Goal: Information Seeking & Learning: Understand process/instructions

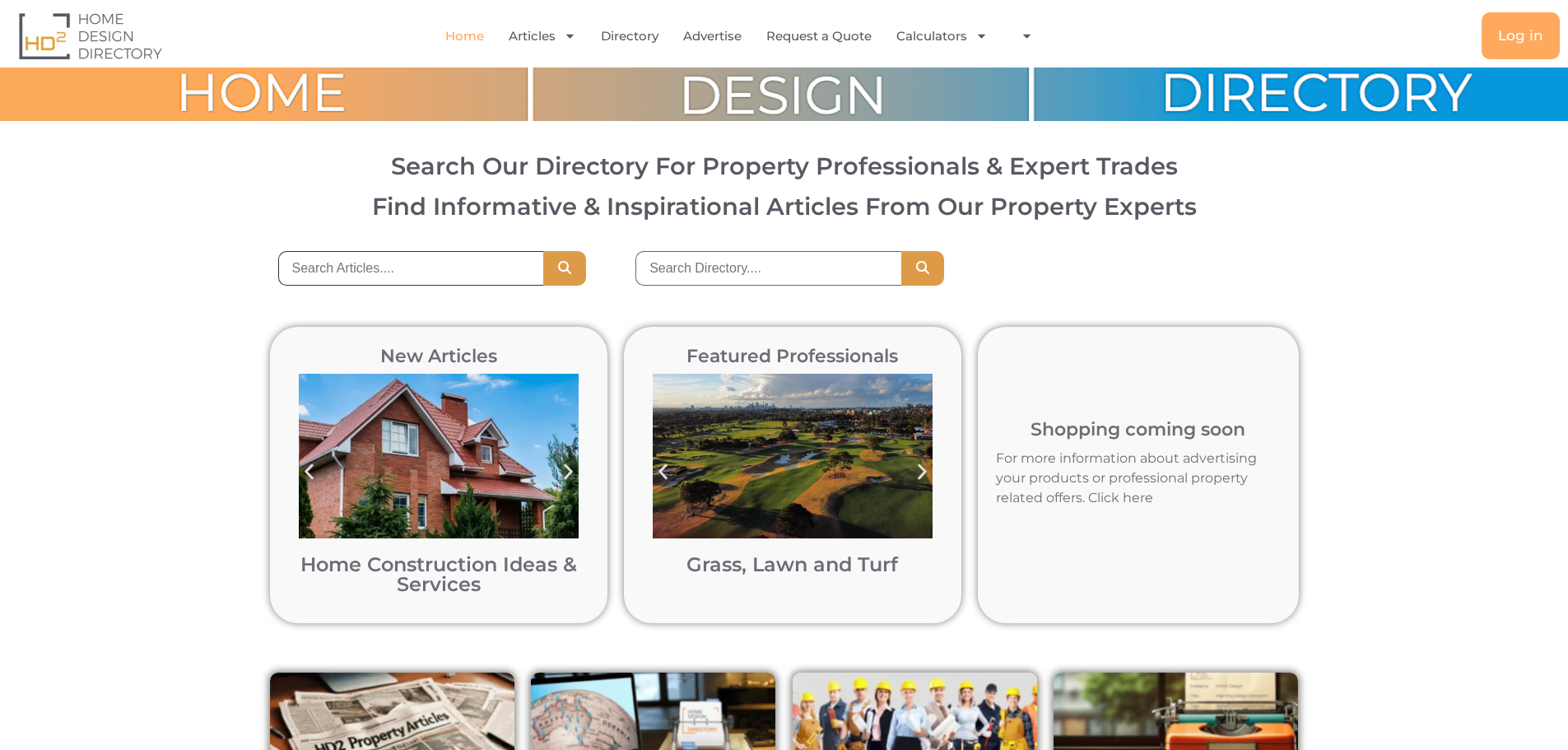
click at [292, 267] on input "search" at bounding box center [411, 268] width 266 height 35
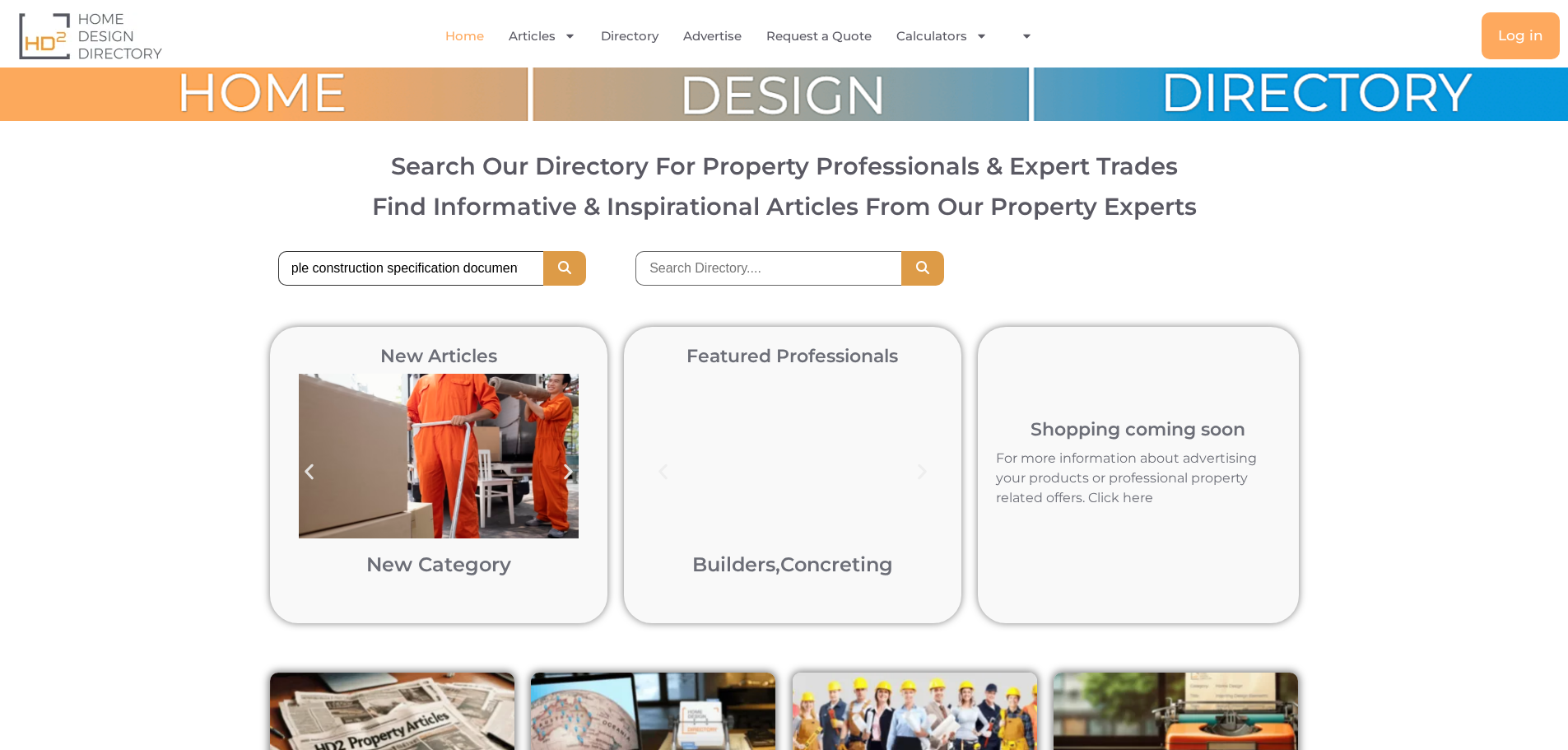
scroll to position [0, 30]
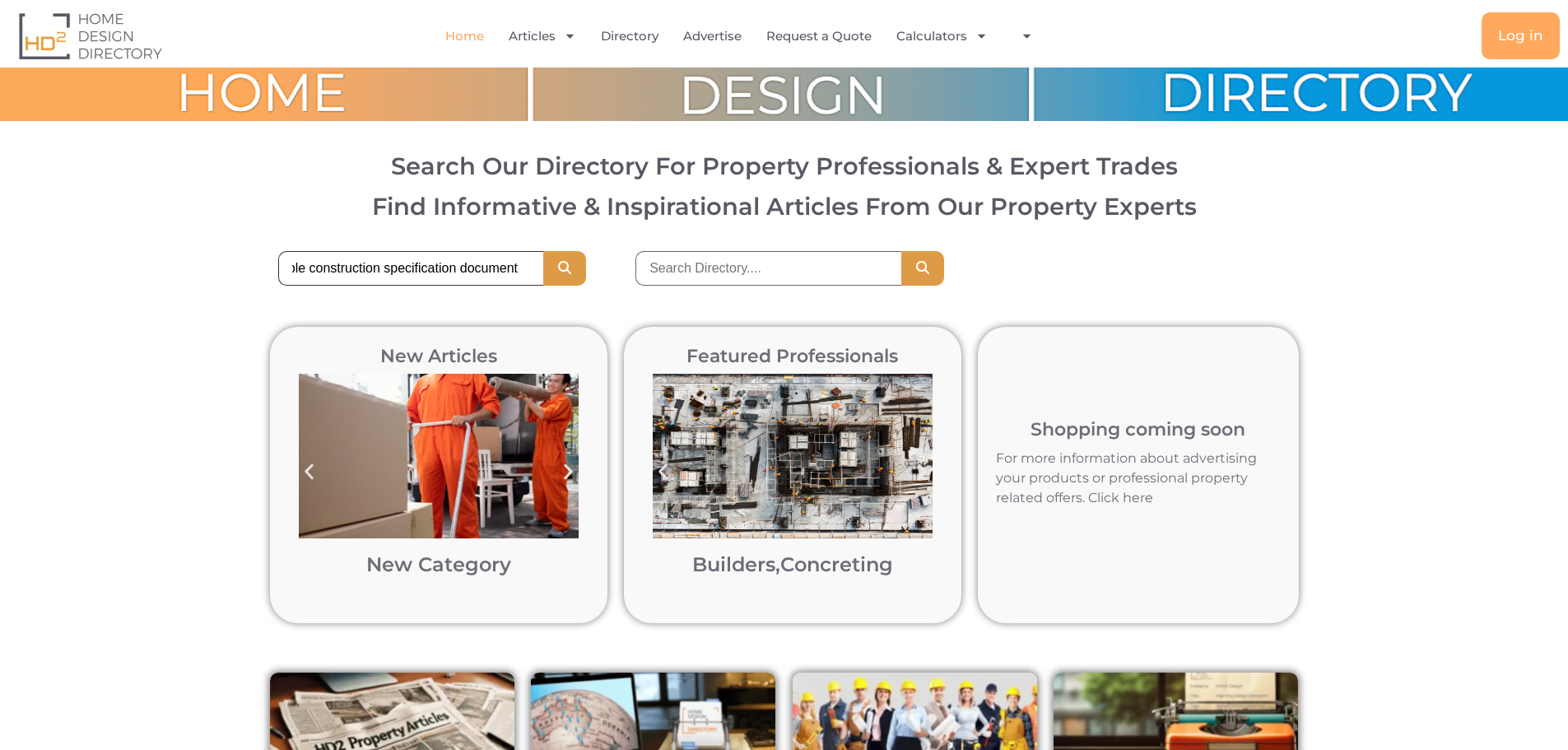
click at [544, 251] on button "Search" at bounding box center [565, 268] width 43 height 35
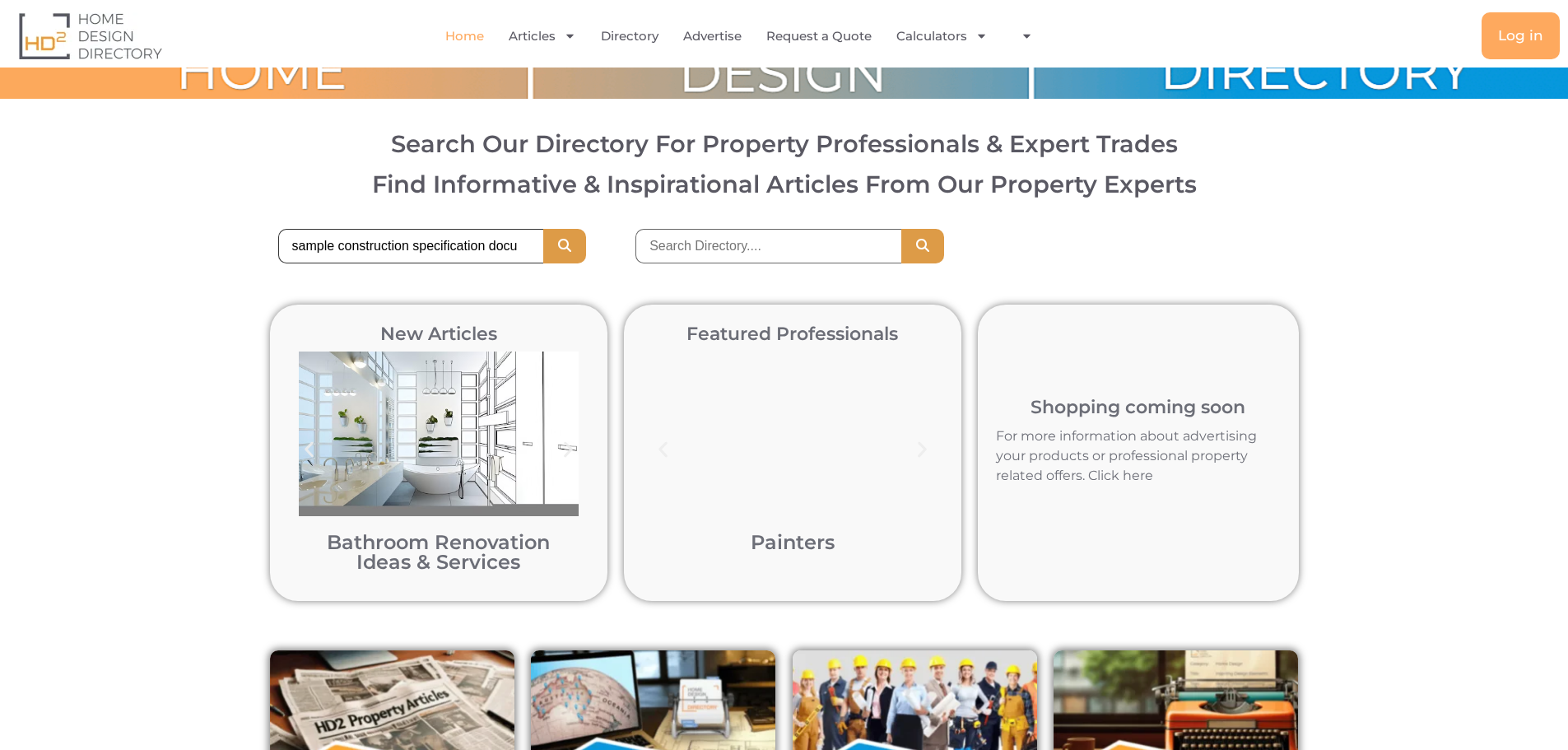
scroll to position [0, 0]
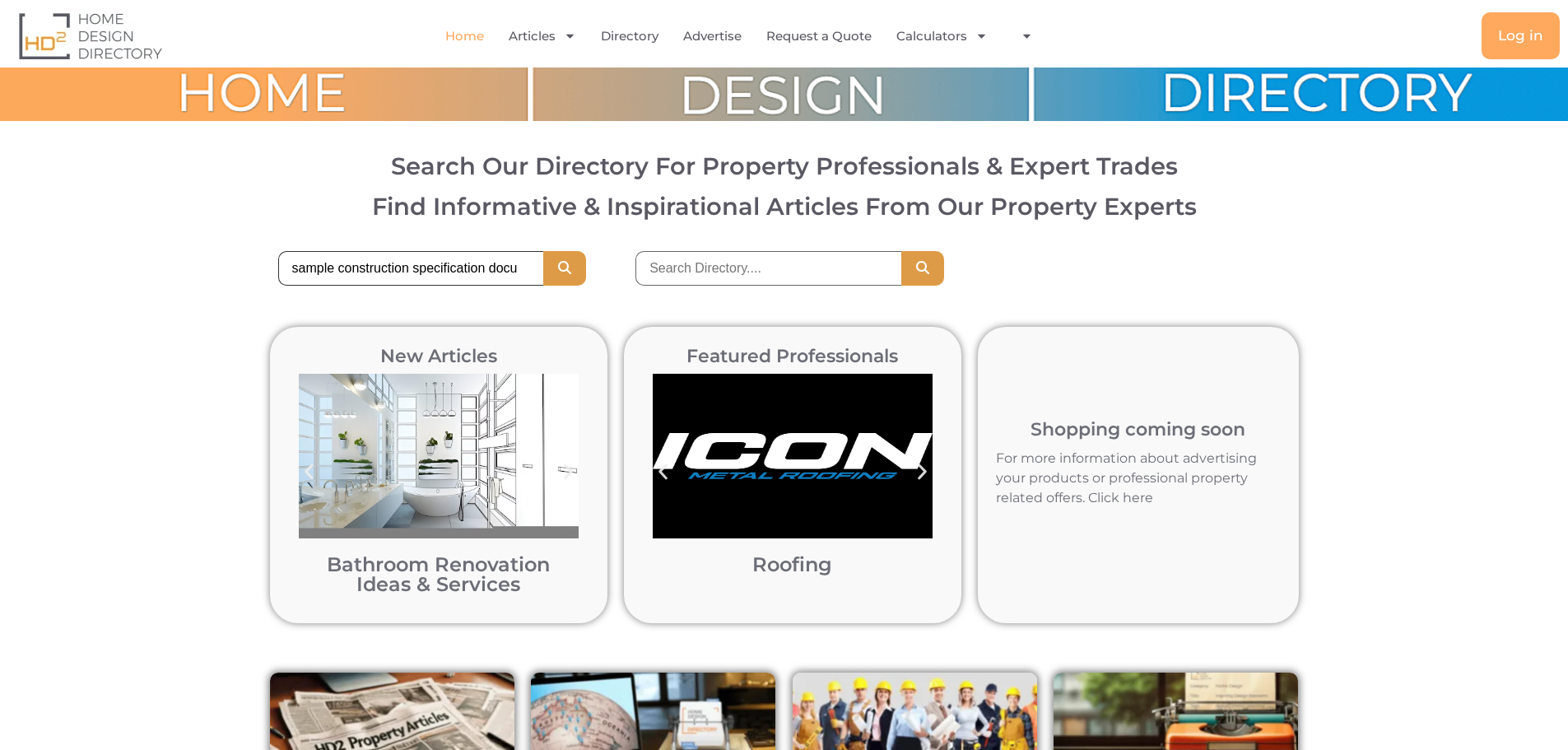
drag, startPoint x: 411, startPoint y: 271, endPoint x: 285, endPoint y: 271, distance: 126.0
click at [285, 271] on input "sample construction specification document" at bounding box center [411, 268] width 266 height 35
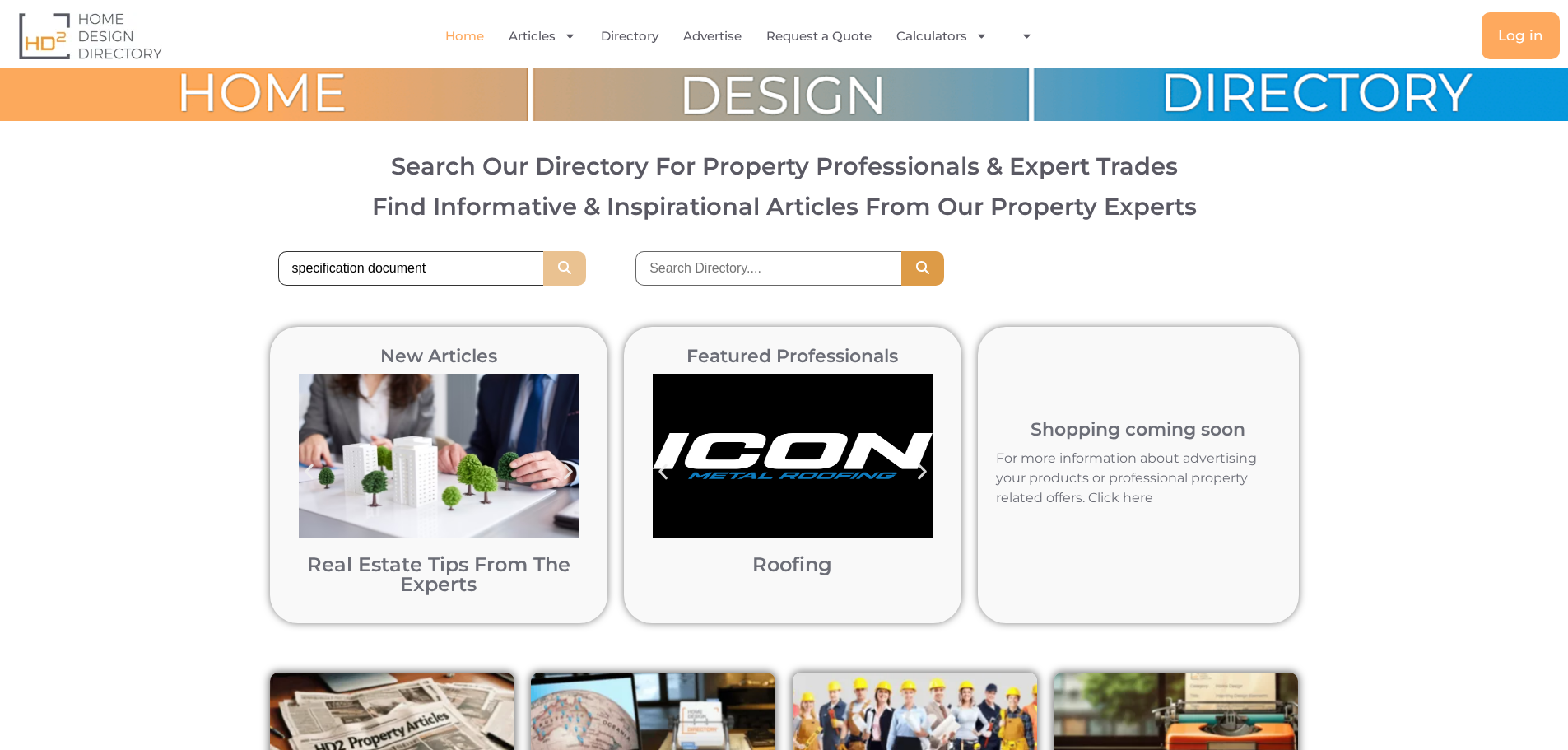
type input "specification document"
click at [562, 269] on icon "Search" at bounding box center [564, 267] width 16 height 13
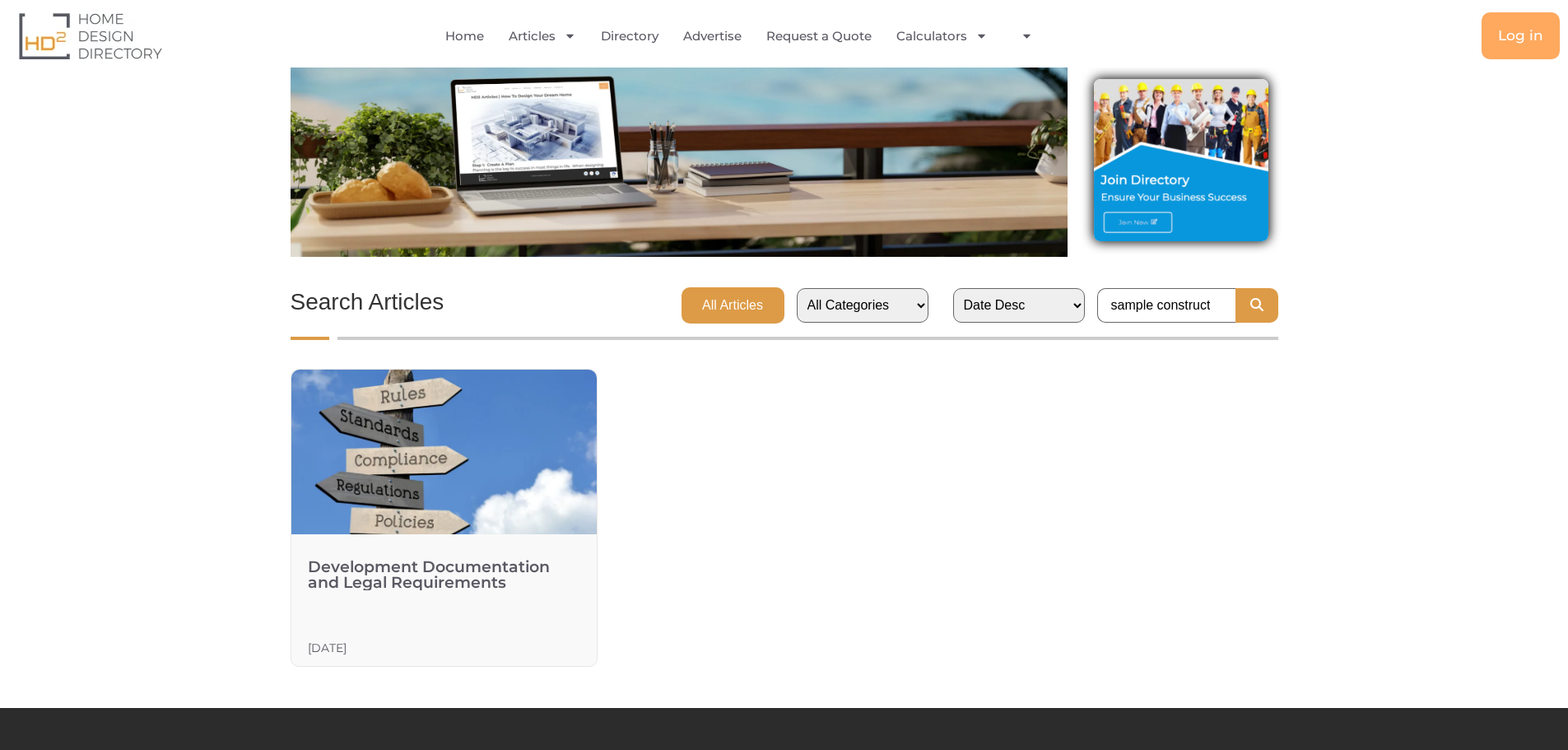
scroll to position [247, 0]
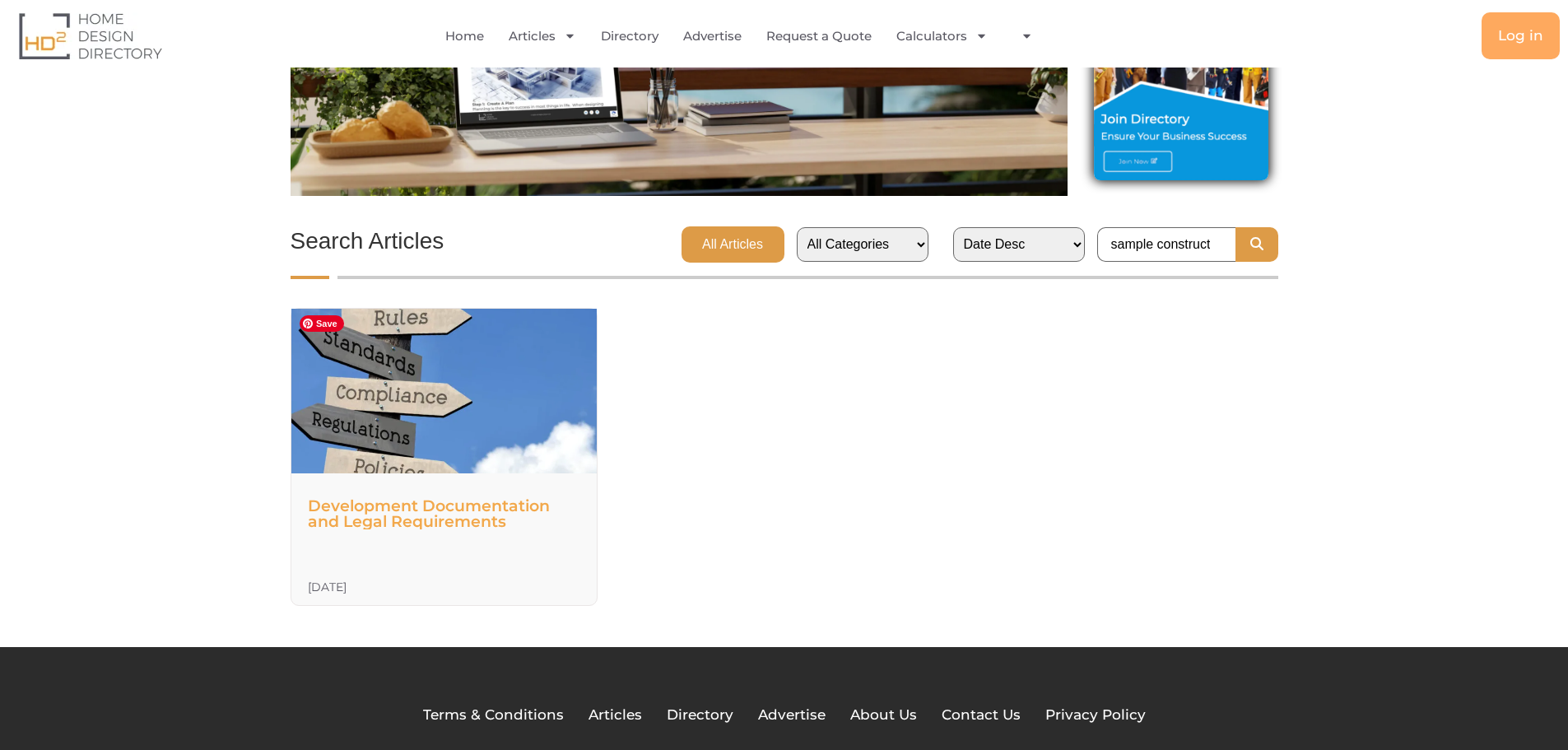
click at [465, 400] on img at bounding box center [444, 391] width 383 height 229
click at [365, 503] on link "Development Documentation and Legal Requirements" at bounding box center [429, 513] width 242 height 35
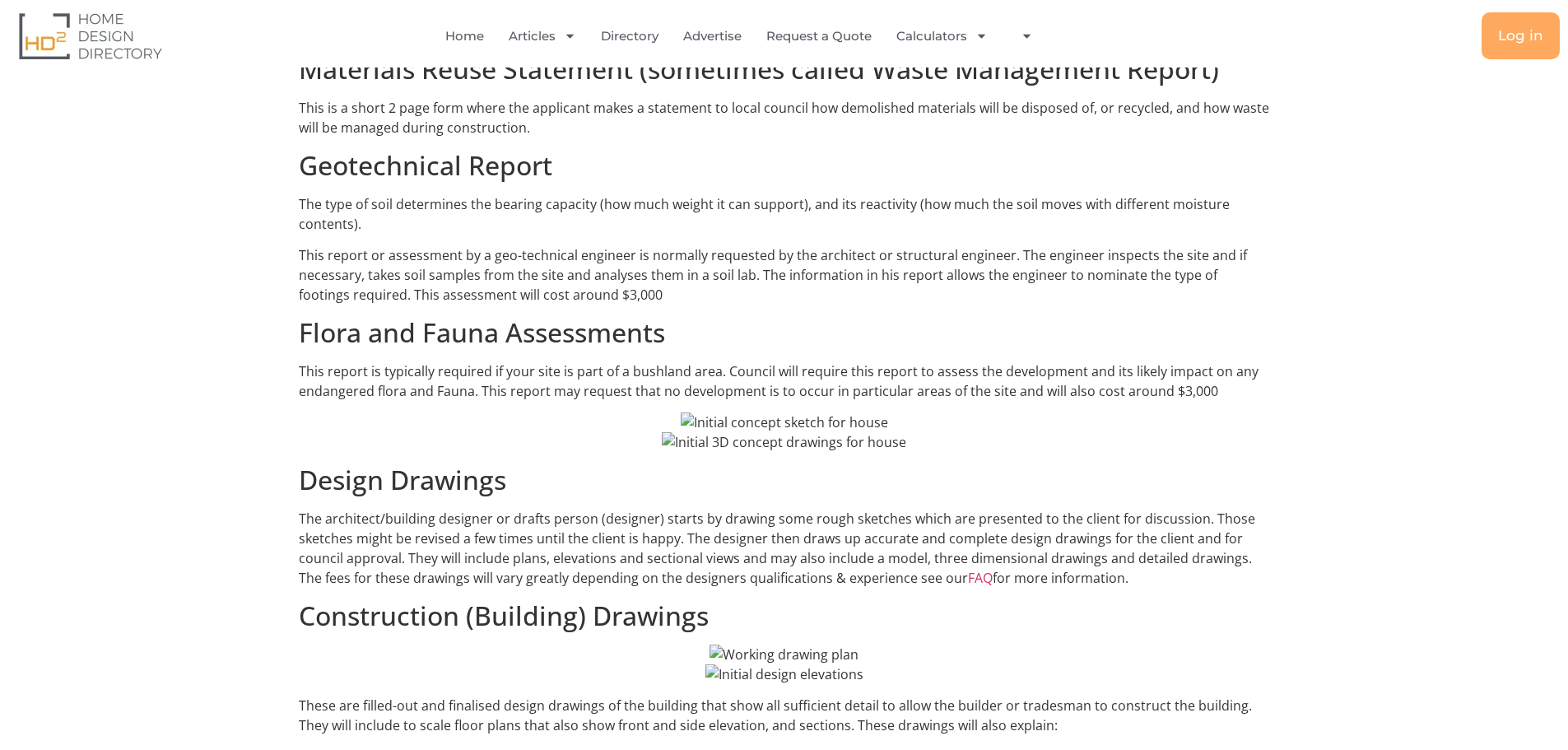
scroll to position [2636, 0]
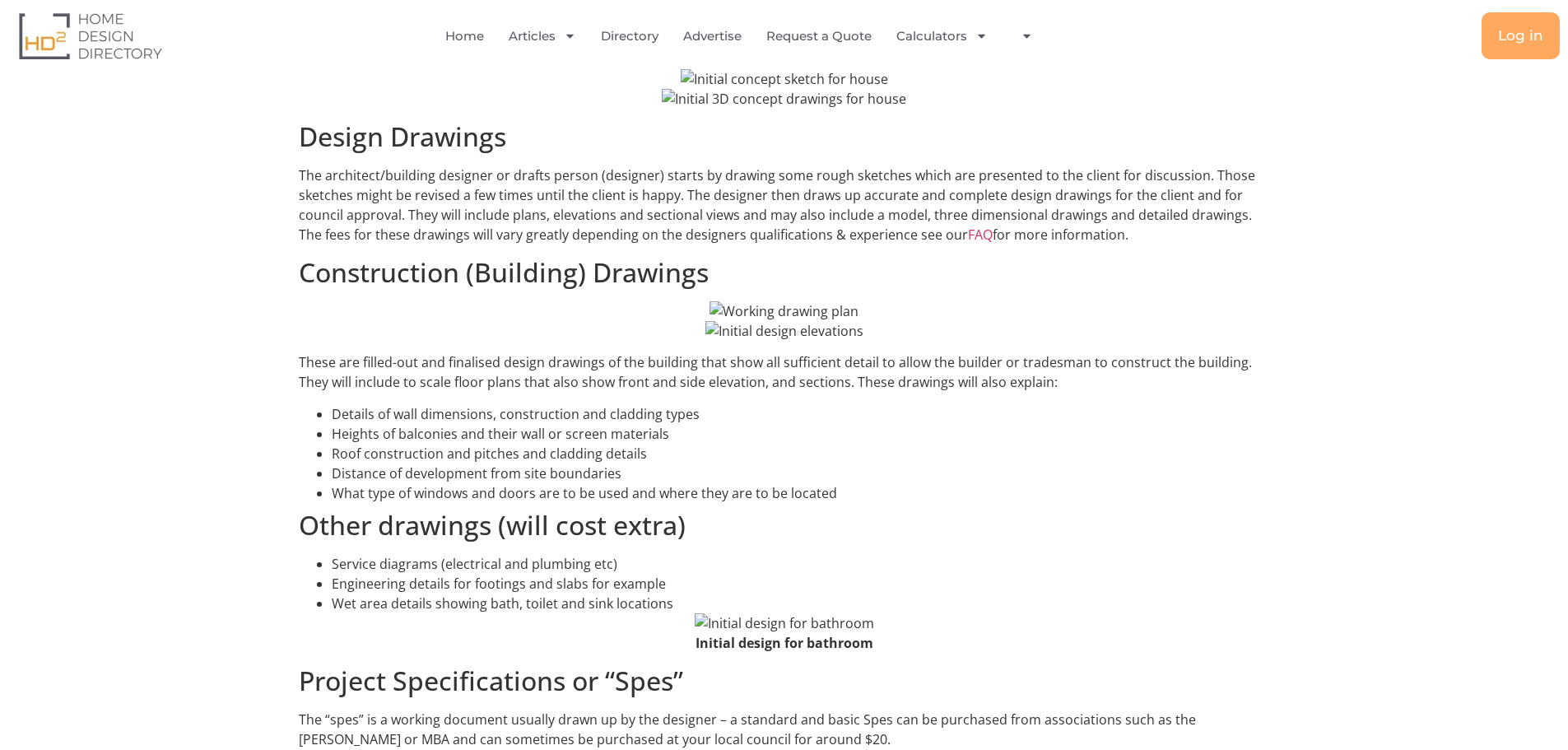
scroll to position [2968, 0]
click at [744, 299] on img at bounding box center [784, 308] width 149 height 20
click at [718, 299] on img at bounding box center [784, 308] width 149 height 20
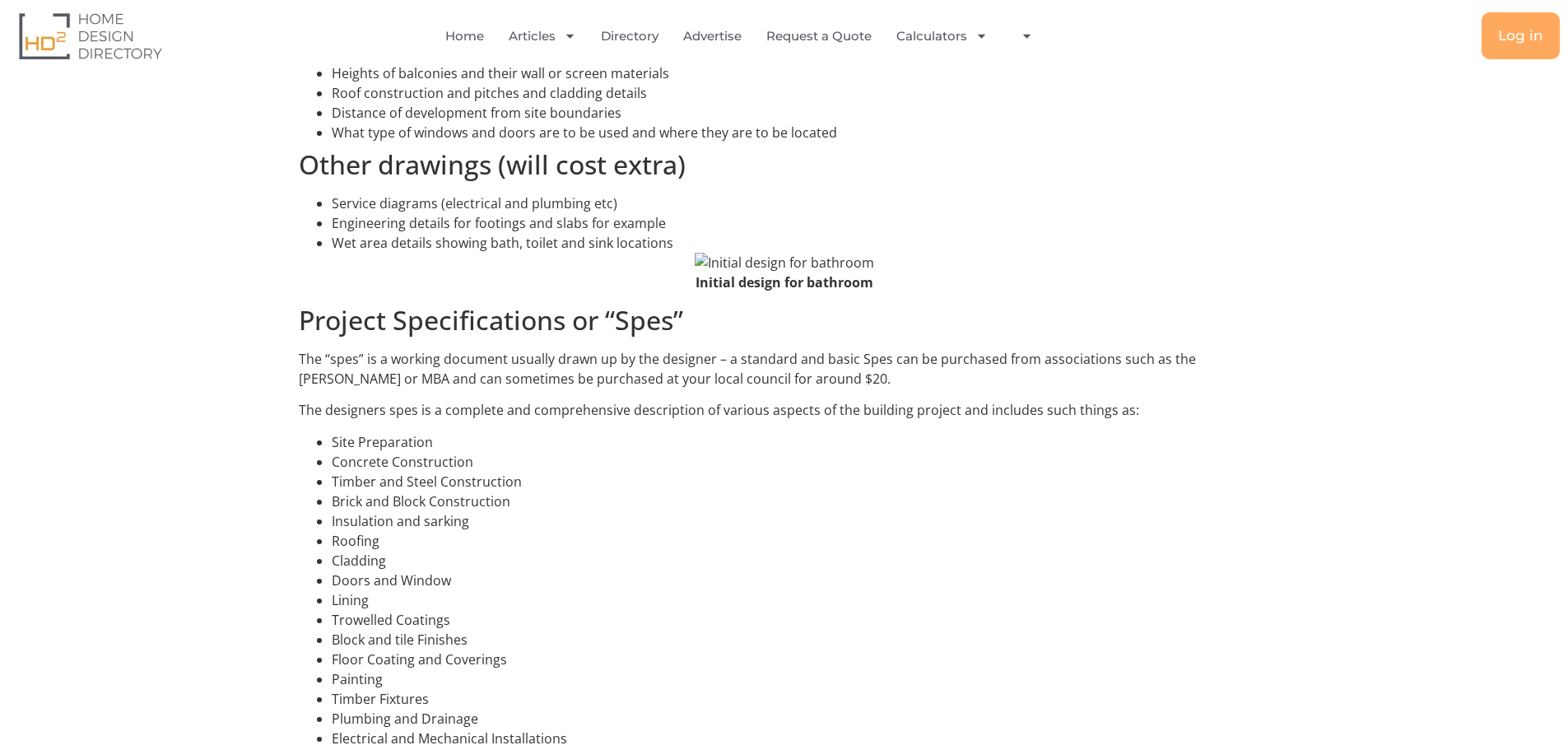
scroll to position [3380, 0]
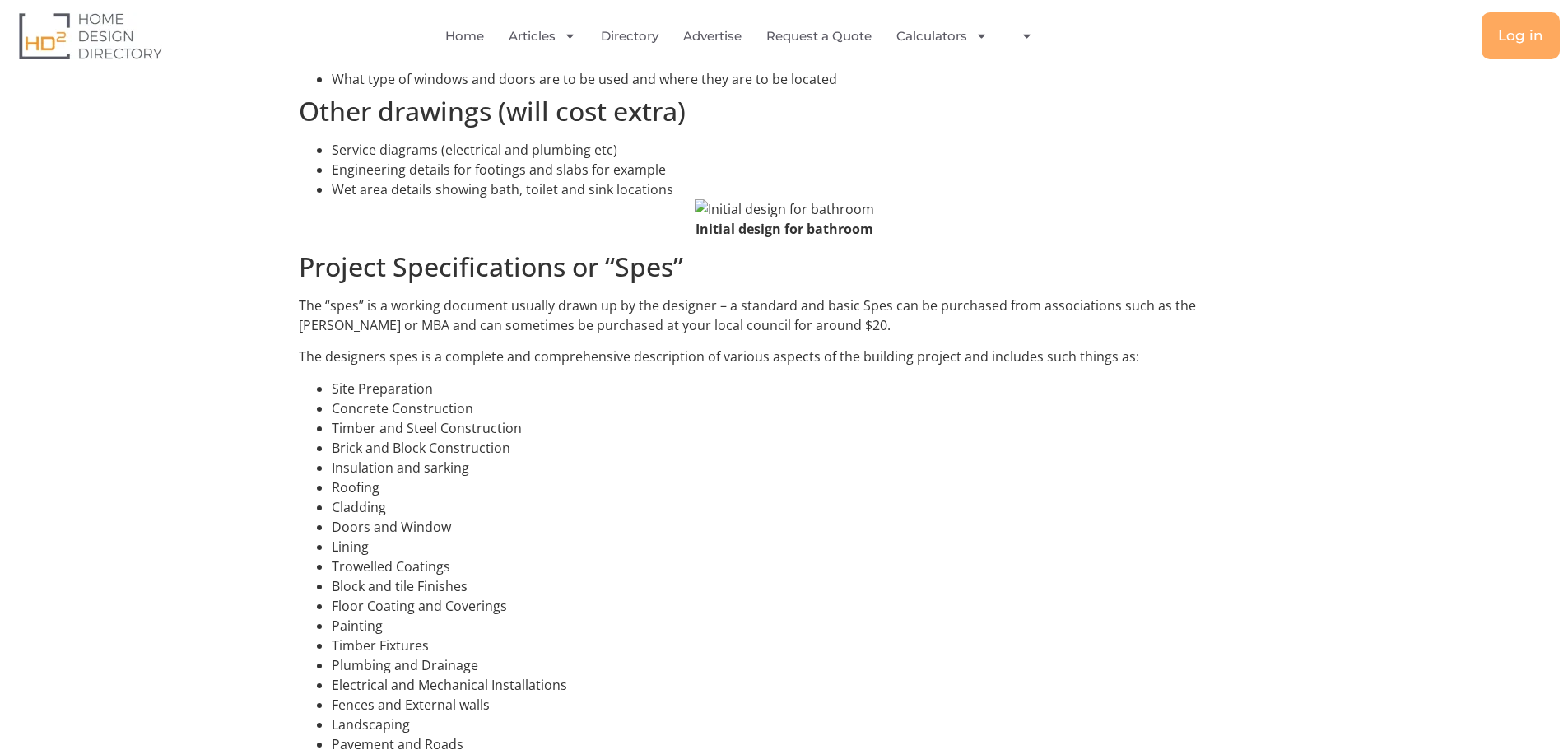
click at [701, 199] on img at bounding box center [784, 209] width 180 height 20
click at [727, 199] on img at bounding box center [784, 209] width 180 height 20
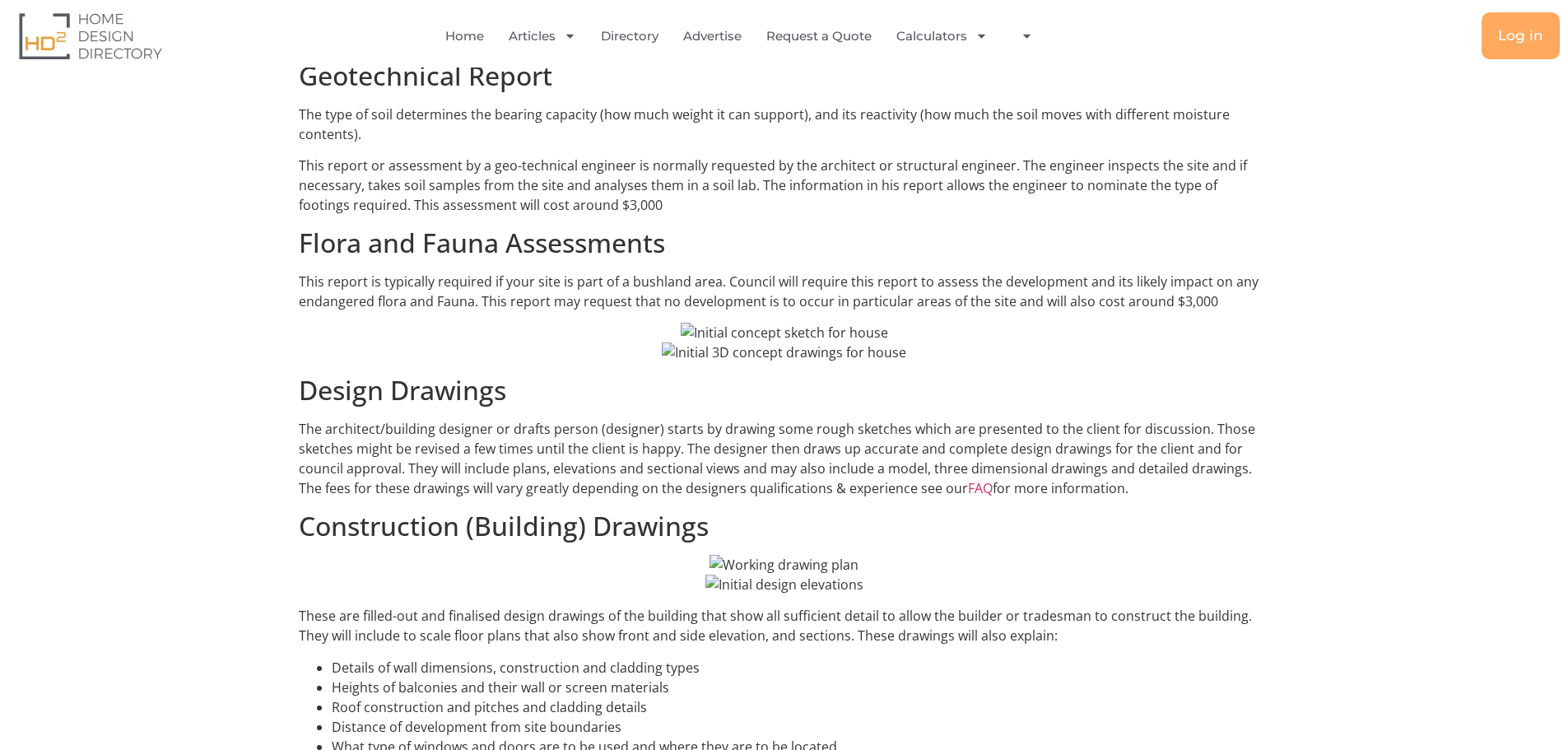
scroll to position [2309, 0]
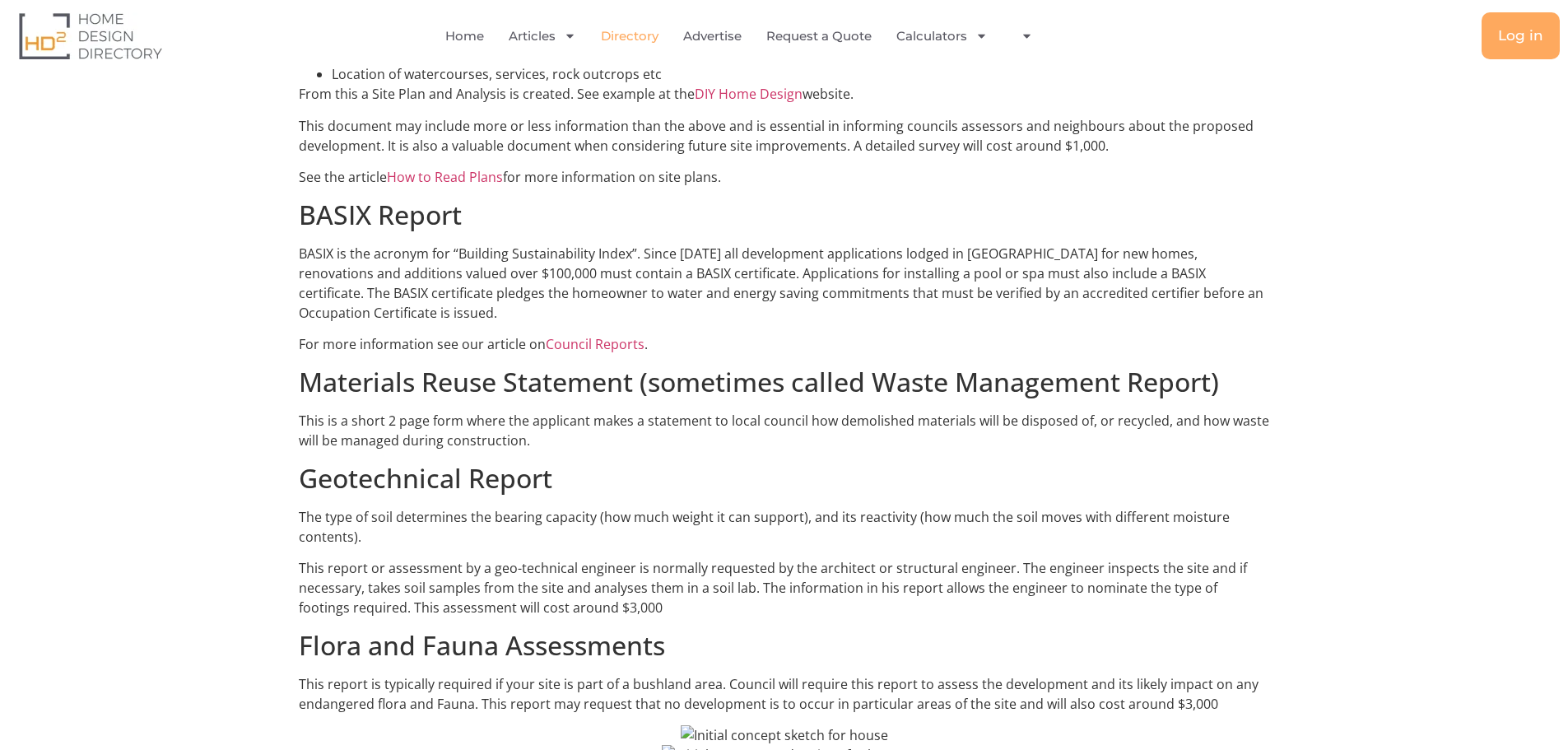
click at [629, 36] on link "Directory" at bounding box center [630, 36] width 58 height 38
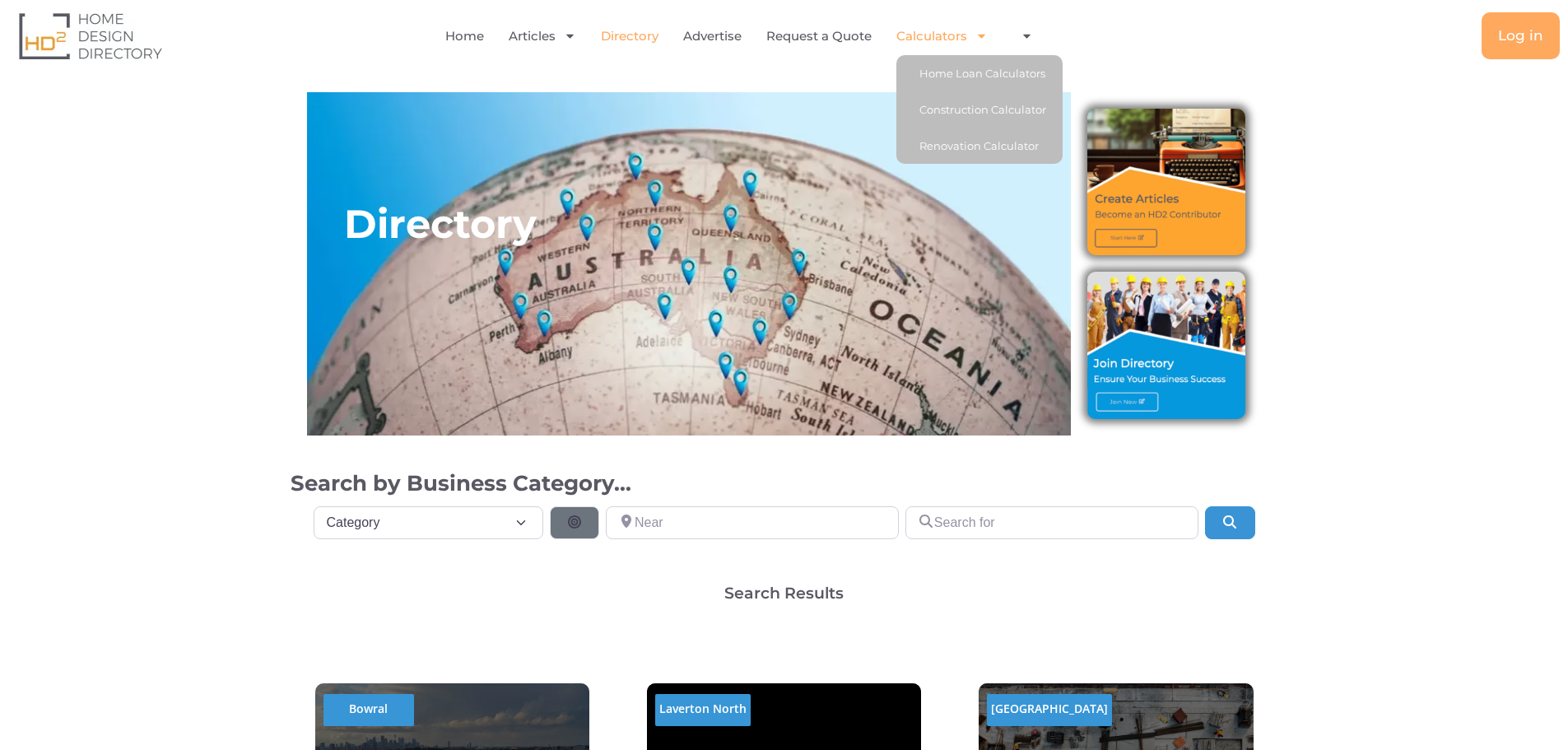
click at [948, 32] on link "Calculators" at bounding box center [942, 36] width 91 height 38
click at [962, 105] on link "Construction Calculator" at bounding box center [979, 109] width 166 height 37
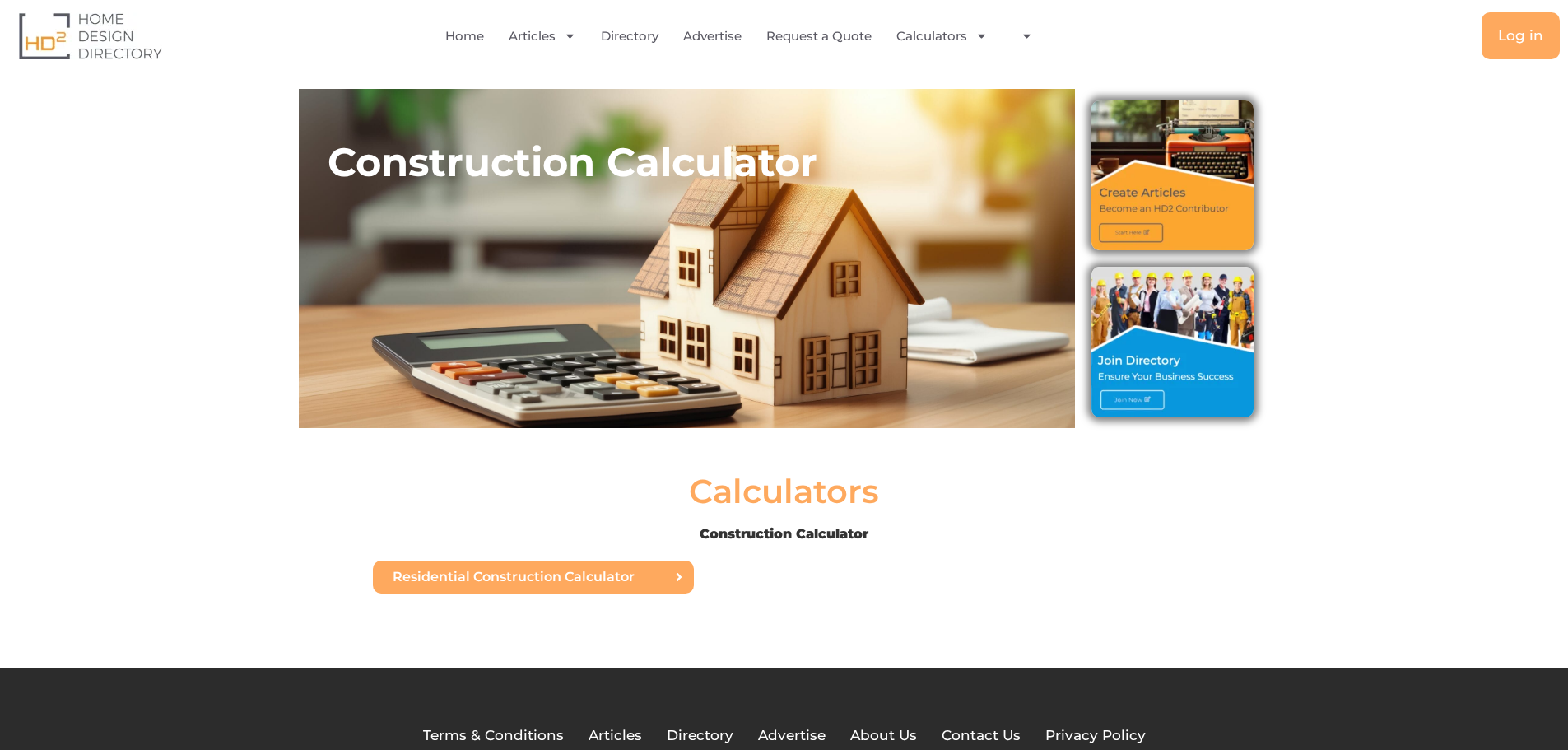
click at [494, 582] on span "Residential Construction Calculator" at bounding box center [514, 577] width 242 height 13
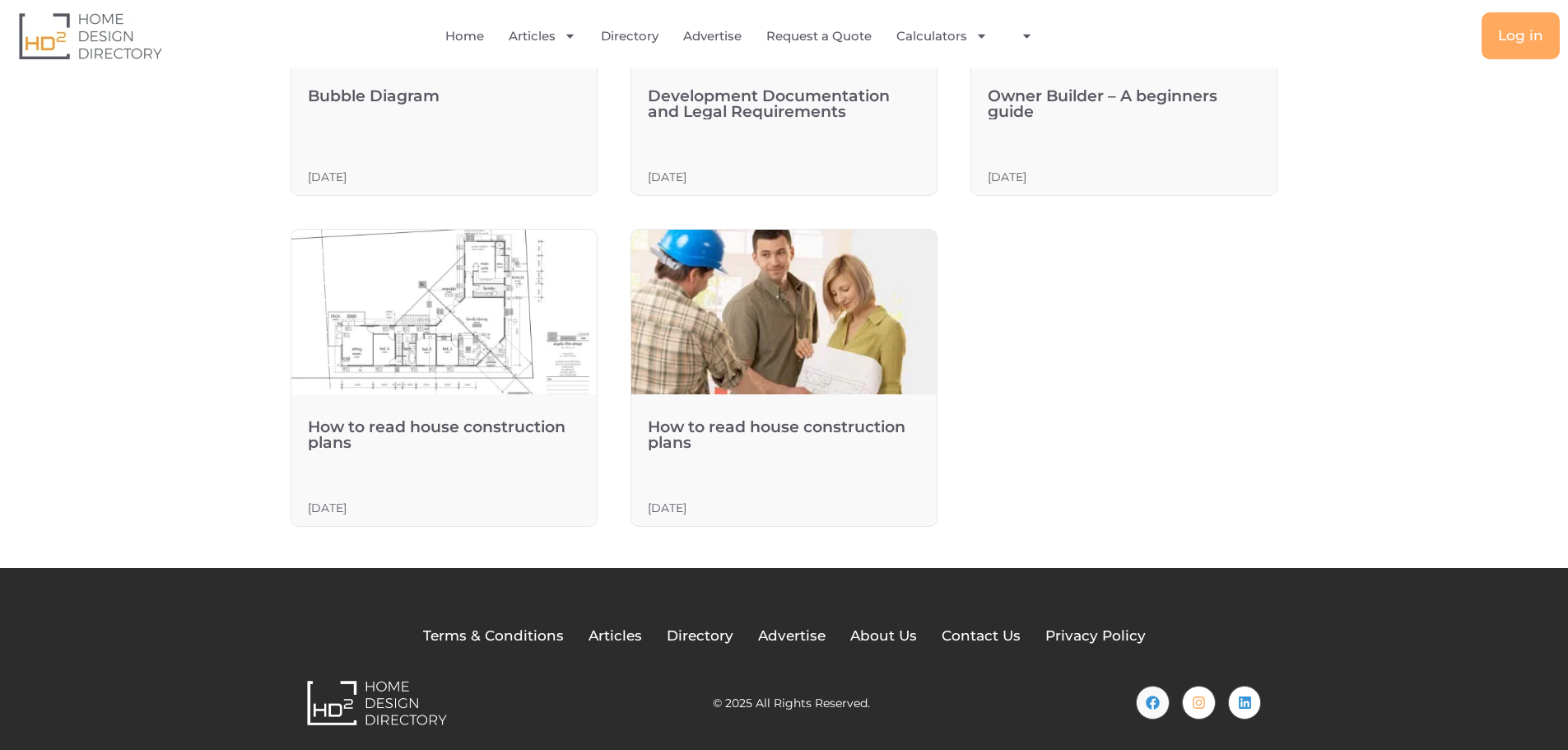
scroll to position [659, 0]
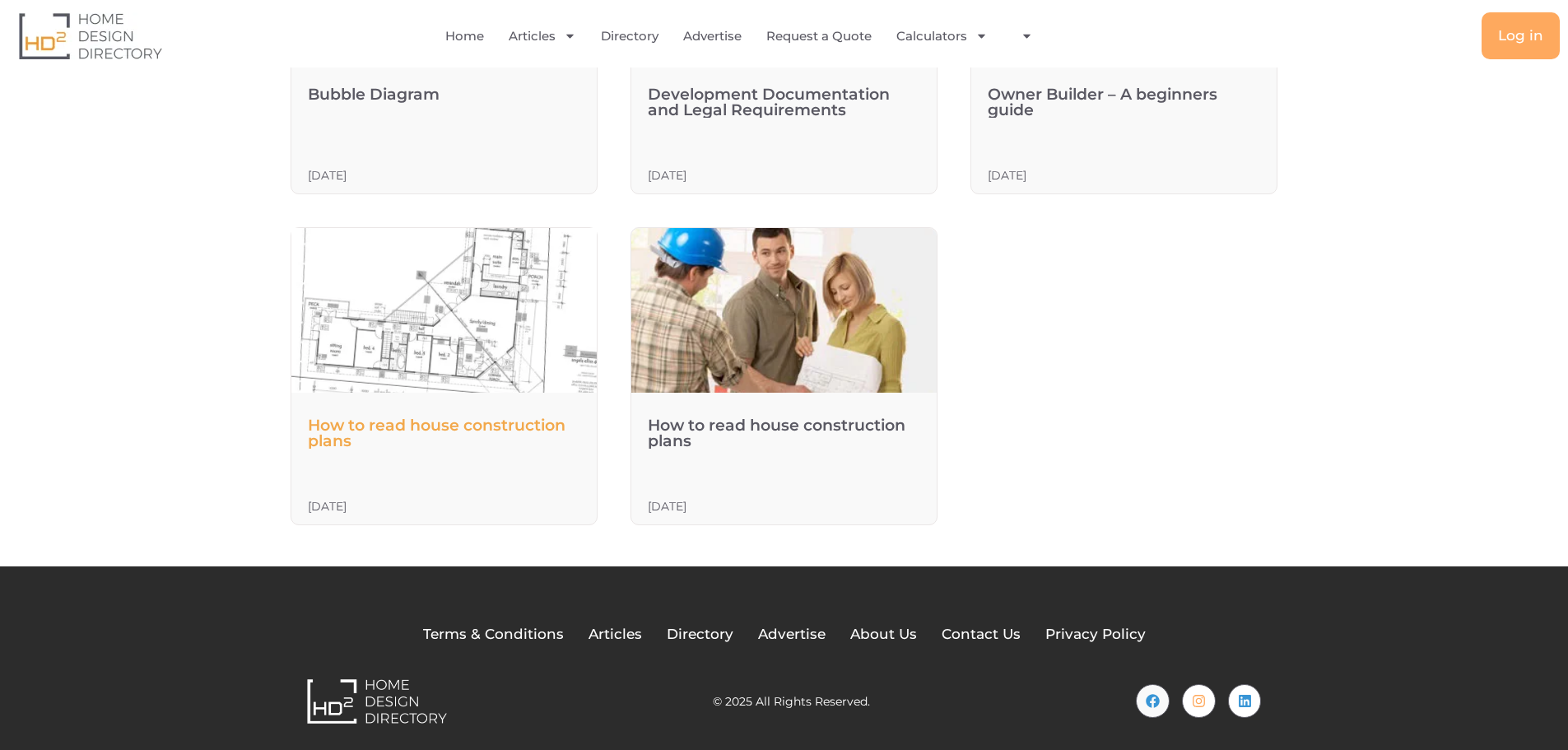
click at [418, 421] on link "How to read house construction plans" at bounding box center [436, 433] width 258 height 35
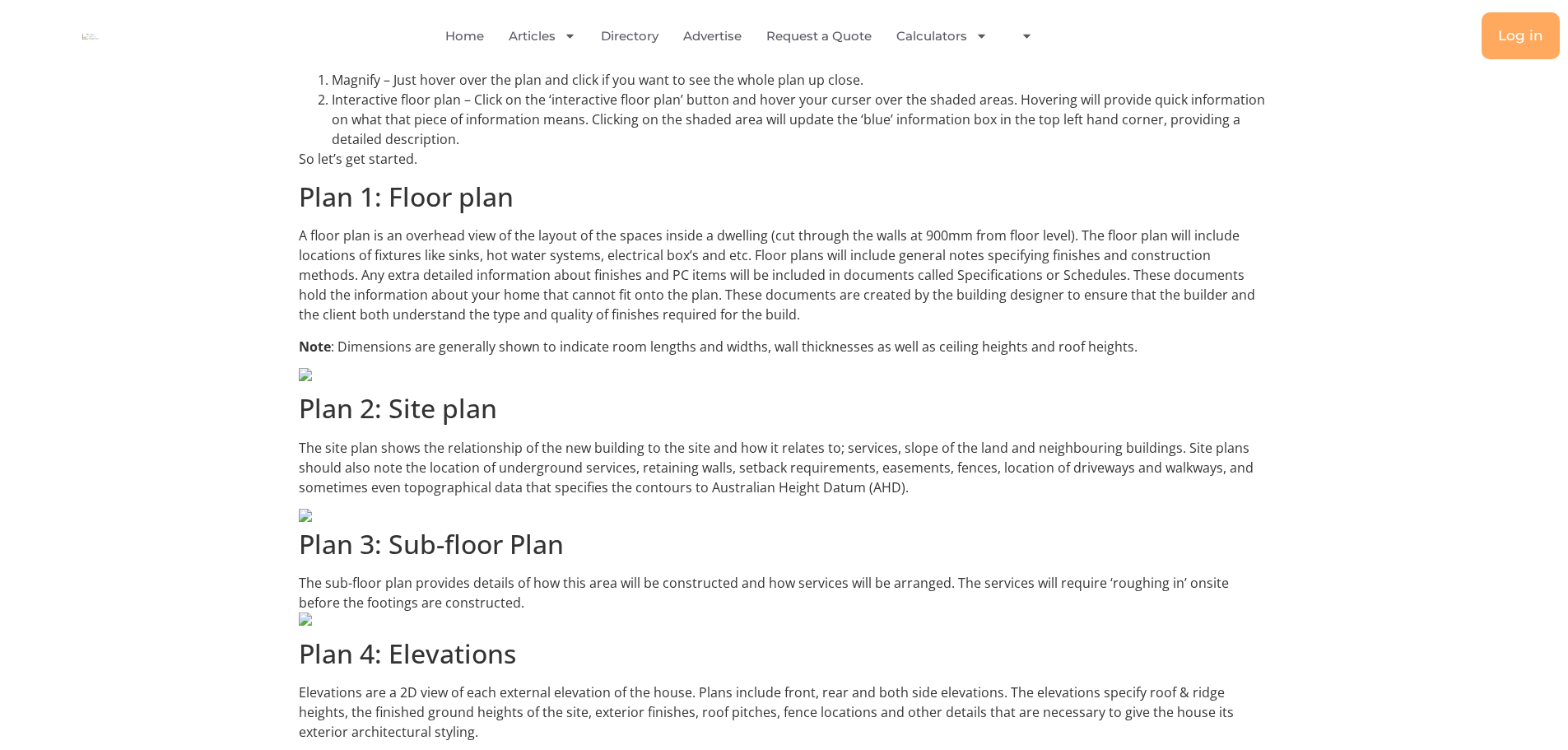
scroll to position [906, 0]
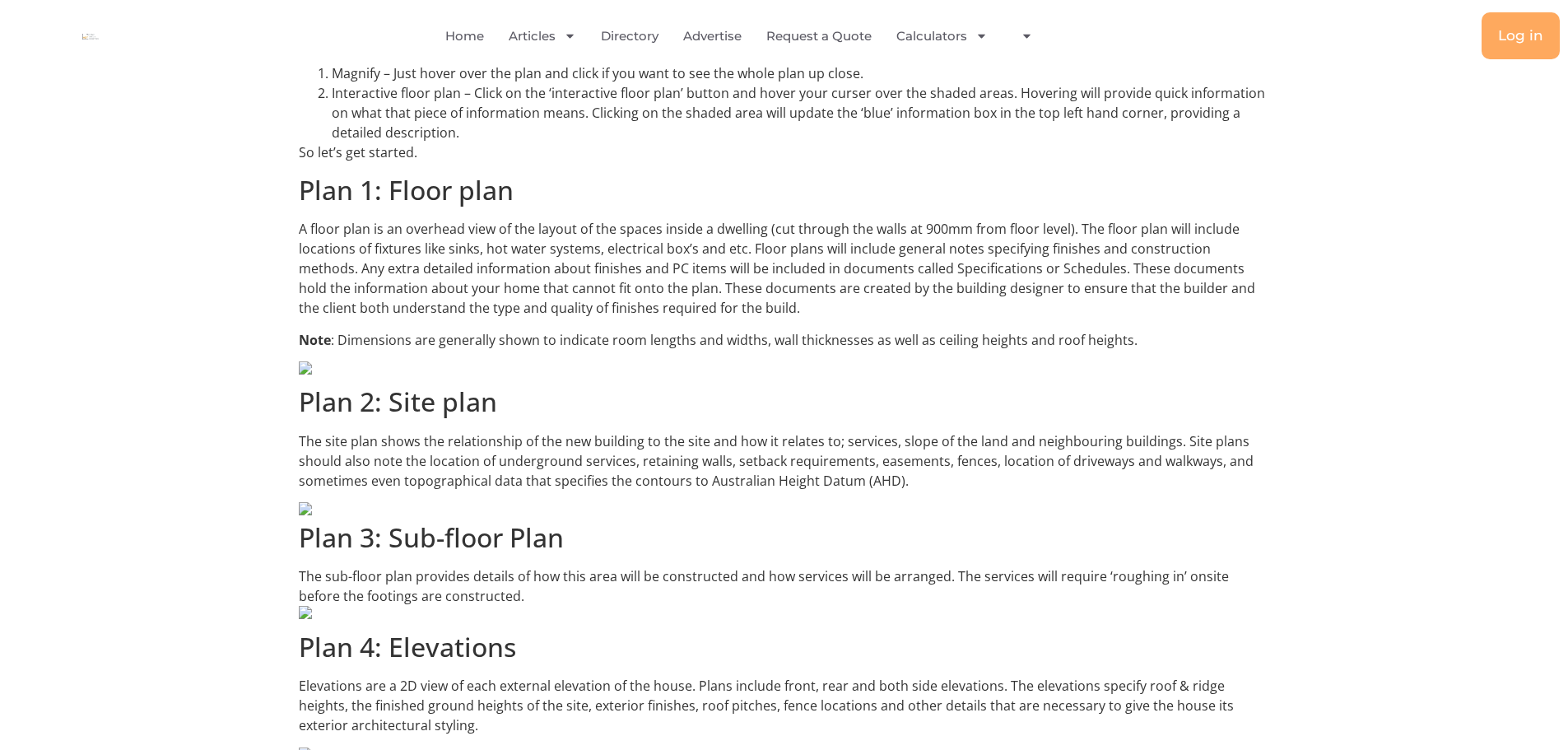
click at [304, 369] on img at bounding box center [784, 368] width 972 height 13
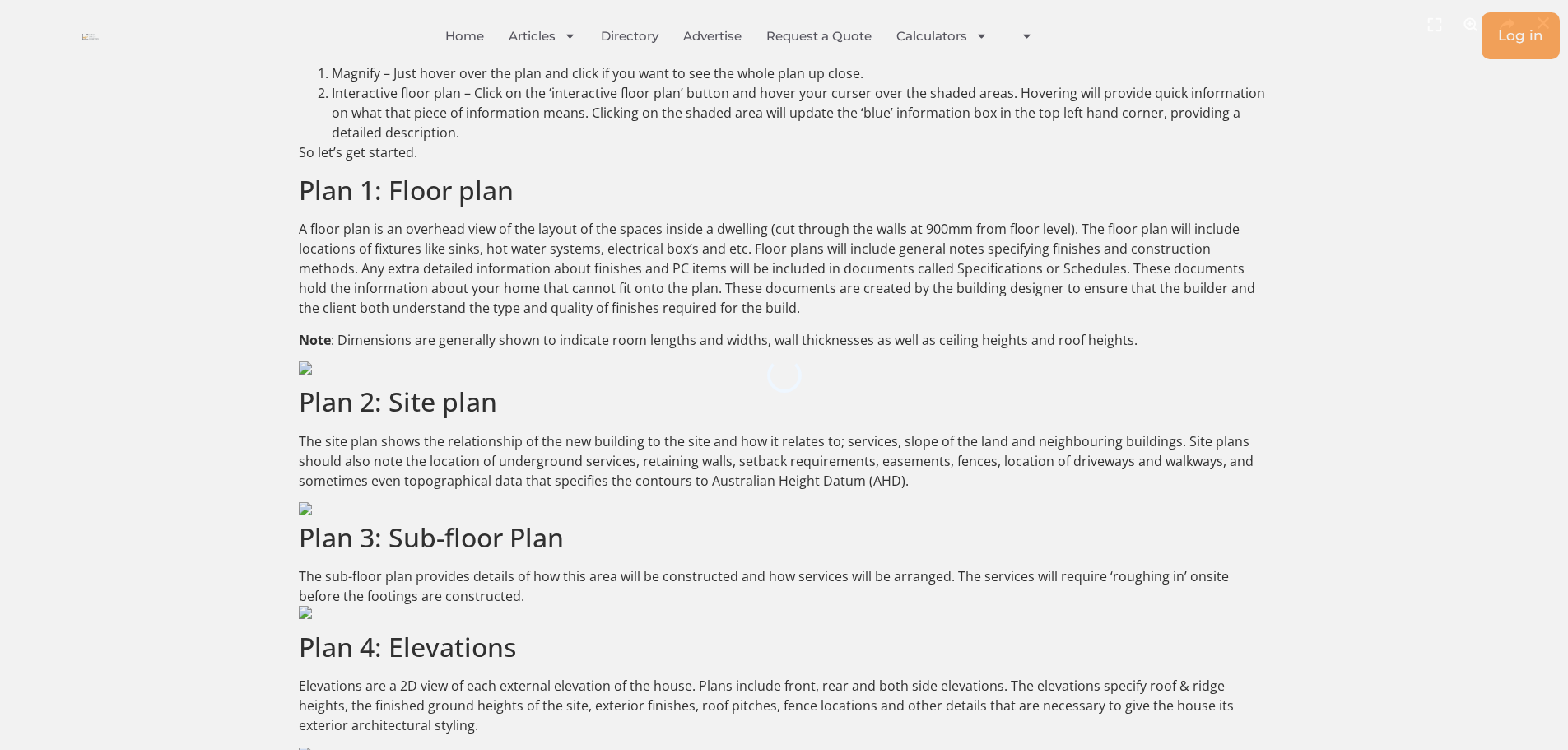
click at [304, 369] on div "1 / 1" at bounding box center [784, 375] width 1453 height 635
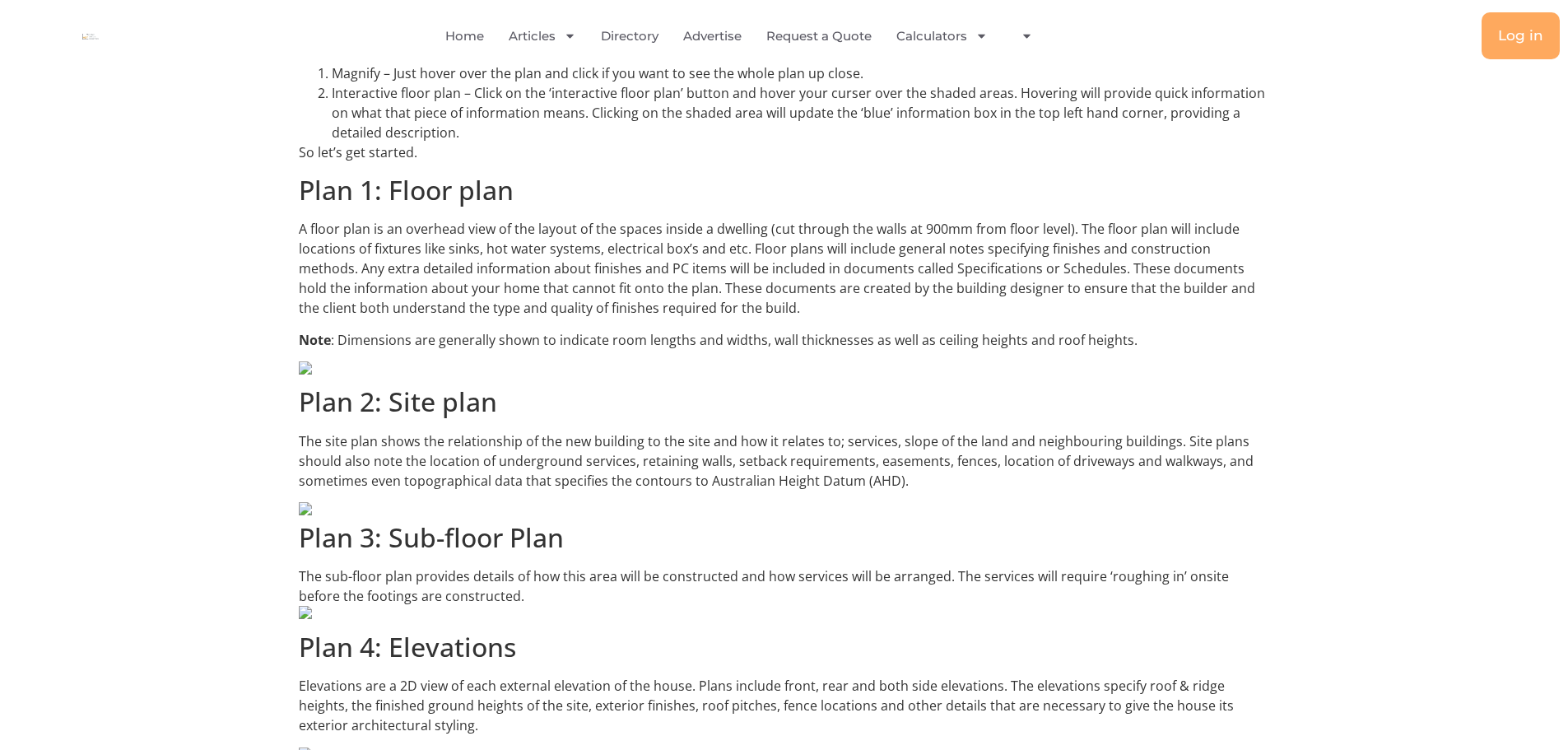
click at [308, 370] on img at bounding box center [784, 368] width 972 height 13
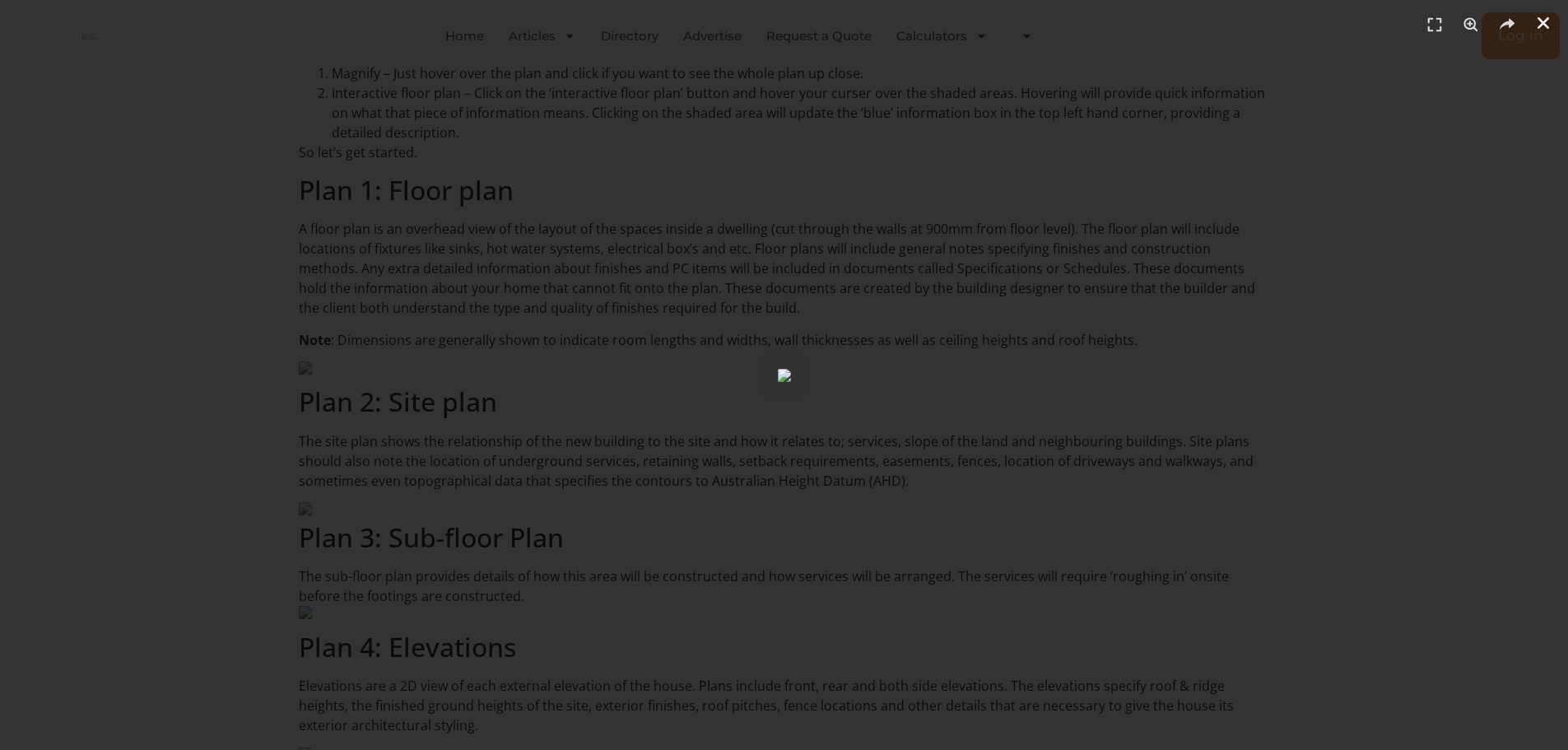
click at [1544, 24] on use "Close (Esc)" at bounding box center [1543, 23] width 12 height 12
